Goal: Navigation & Orientation: Find specific page/section

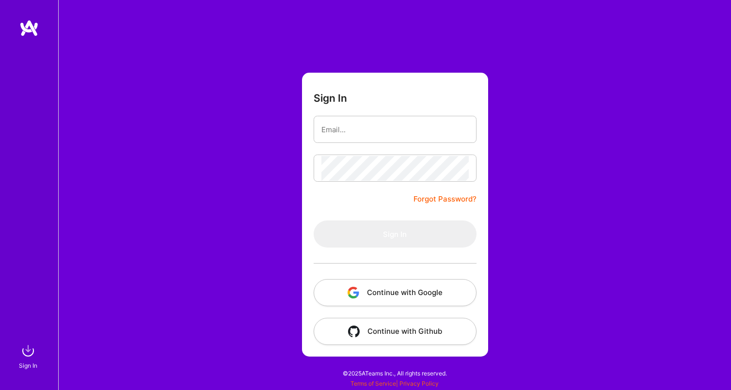
type input "[EMAIL_ADDRESS][DOMAIN_NAME]"
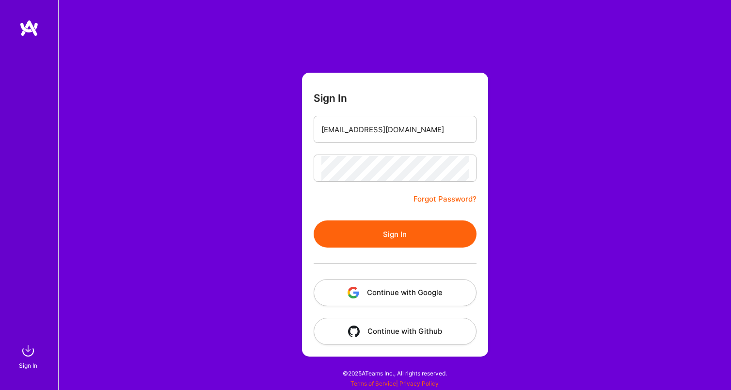
click at [413, 230] on button "Sign In" at bounding box center [395, 234] width 163 height 27
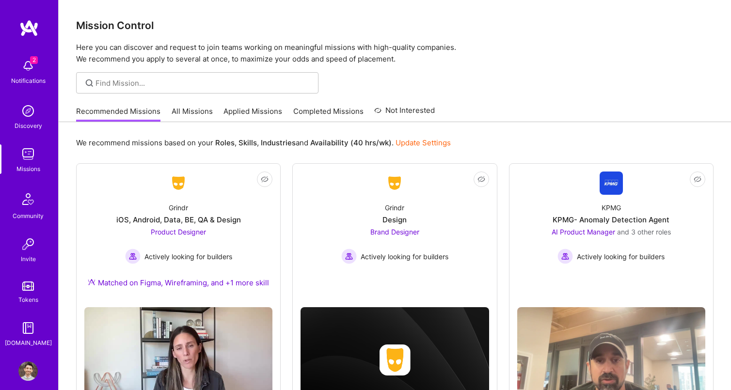
click at [29, 68] on img at bounding box center [27, 65] width 19 height 19
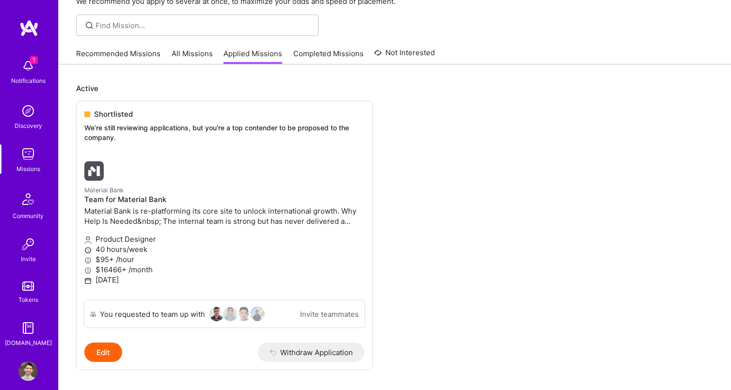
scroll to position [10, 0]
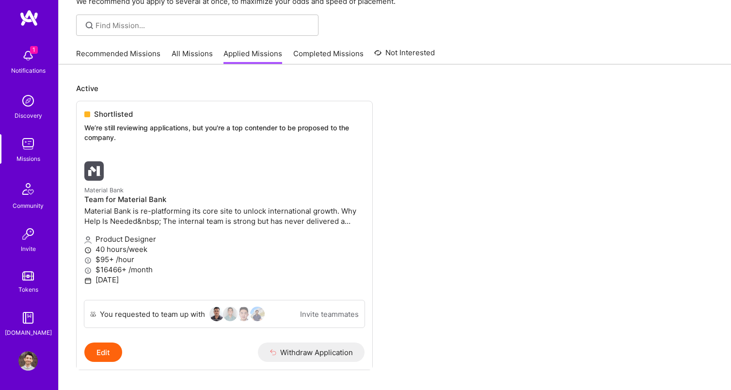
click at [32, 109] on img at bounding box center [27, 100] width 19 height 19
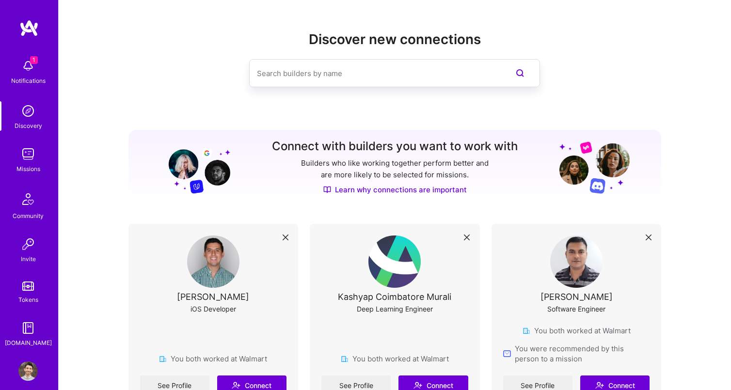
click at [29, 365] on img at bounding box center [27, 371] width 19 height 19
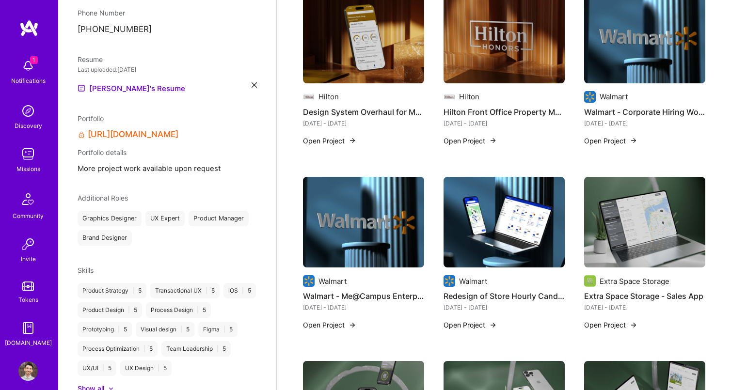
scroll to position [403, 0]
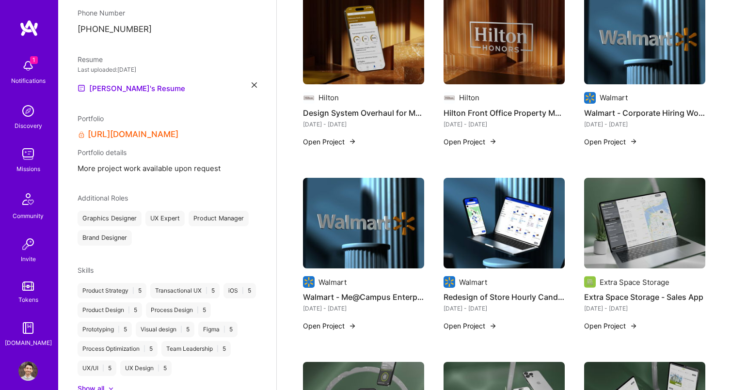
click at [635, 52] on img at bounding box center [644, 38] width 121 height 91
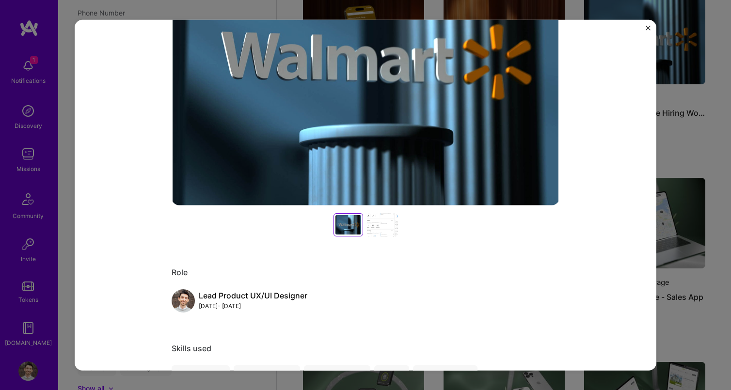
scroll to position [230, 0]
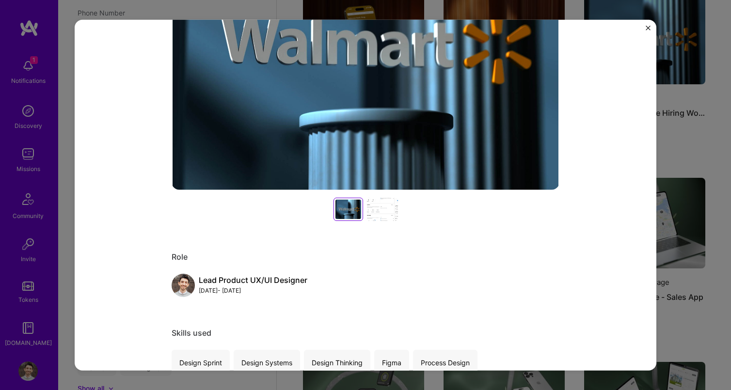
click at [387, 215] on div at bounding box center [382, 209] width 31 height 23
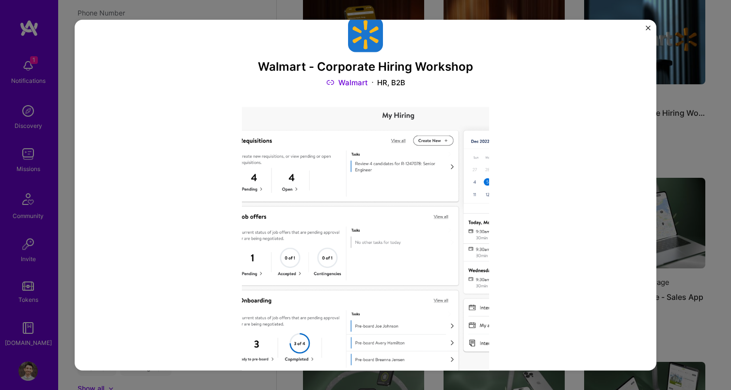
scroll to position [21, 0]
